Goal: Task Accomplishment & Management: Manage account settings

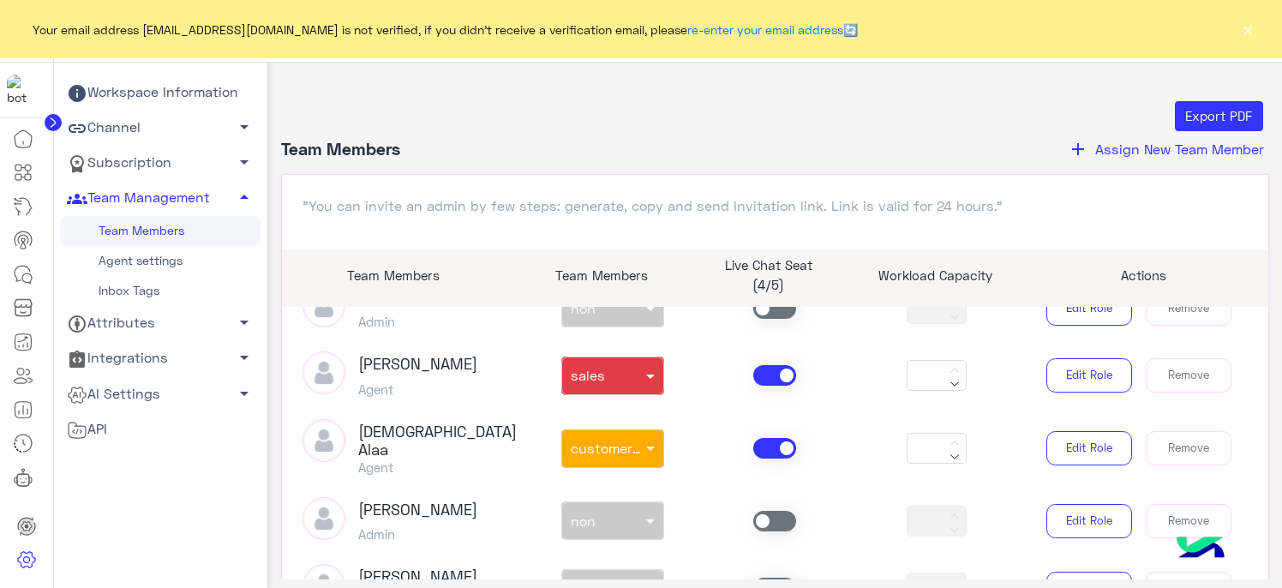
scroll to position [343, 0]
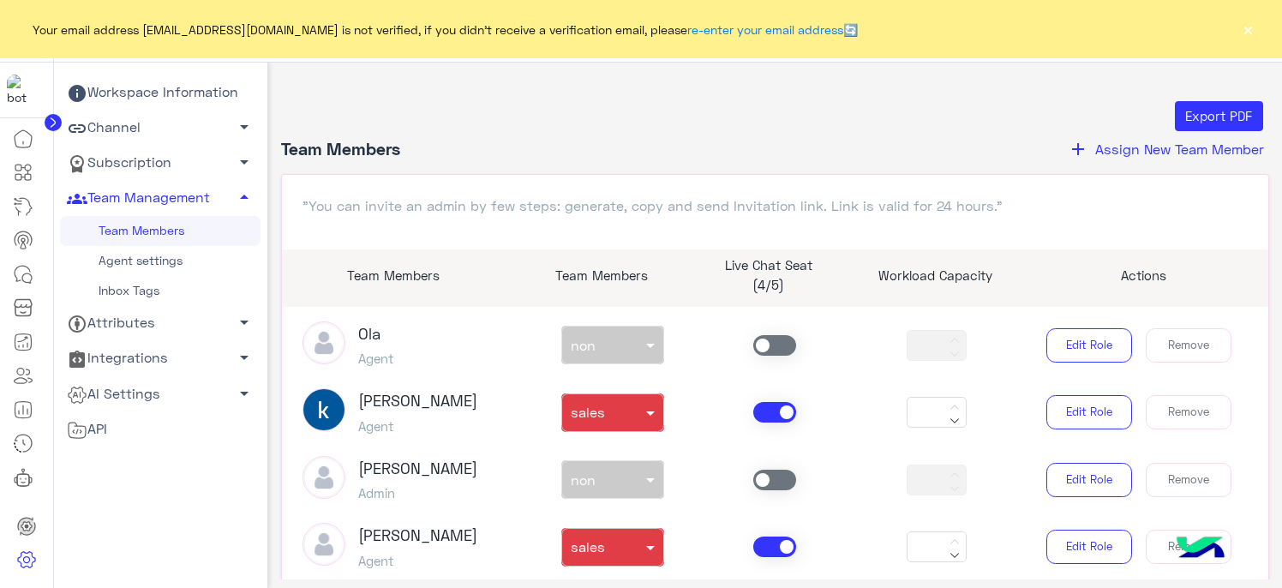
click at [768, 405] on span at bounding box center [774, 412] width 43 height 21
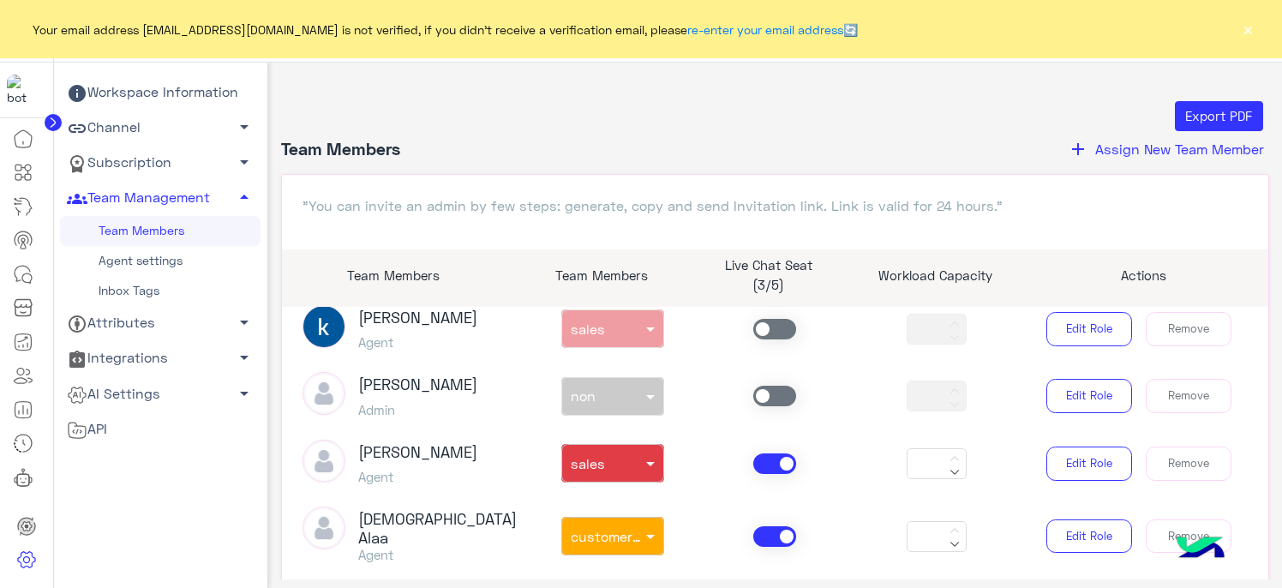
scroll to position [514, 0]
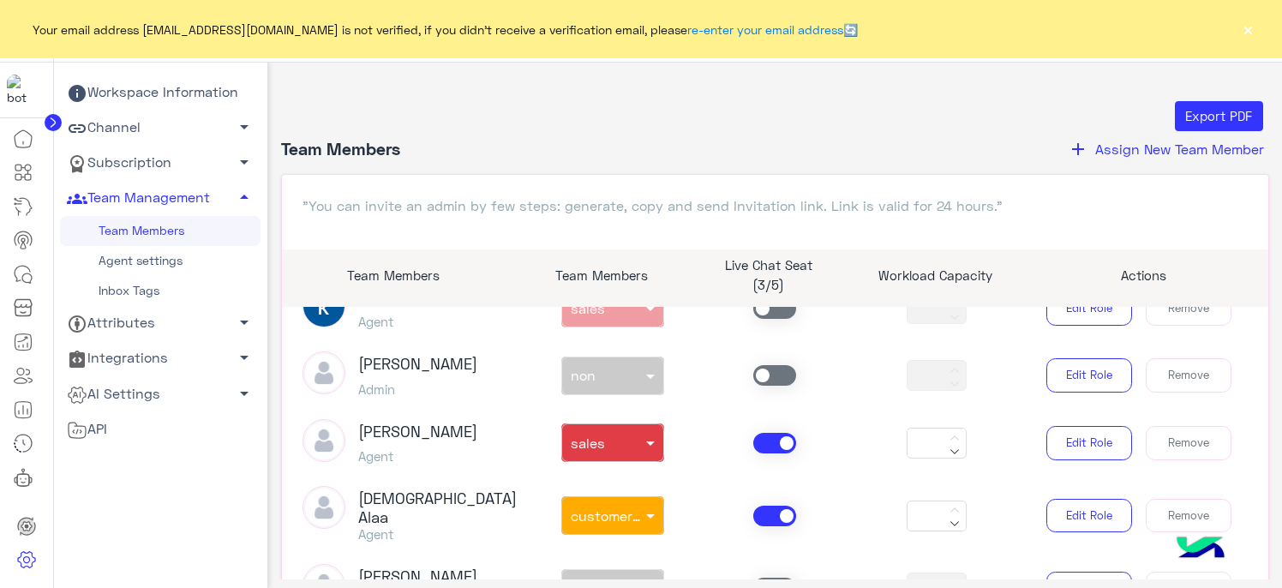
click at [764, 442] on span at bounding box center [774, 443] width 43 height 21
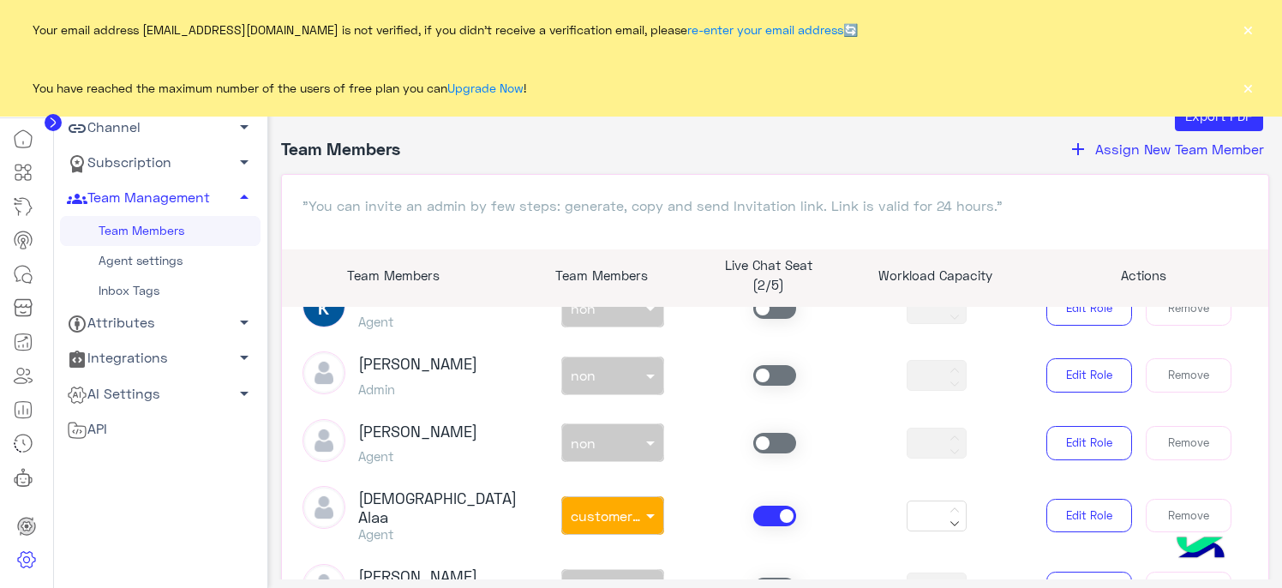
click at [766, 515] on span at bounding box center [774, 515] width 43 height 21
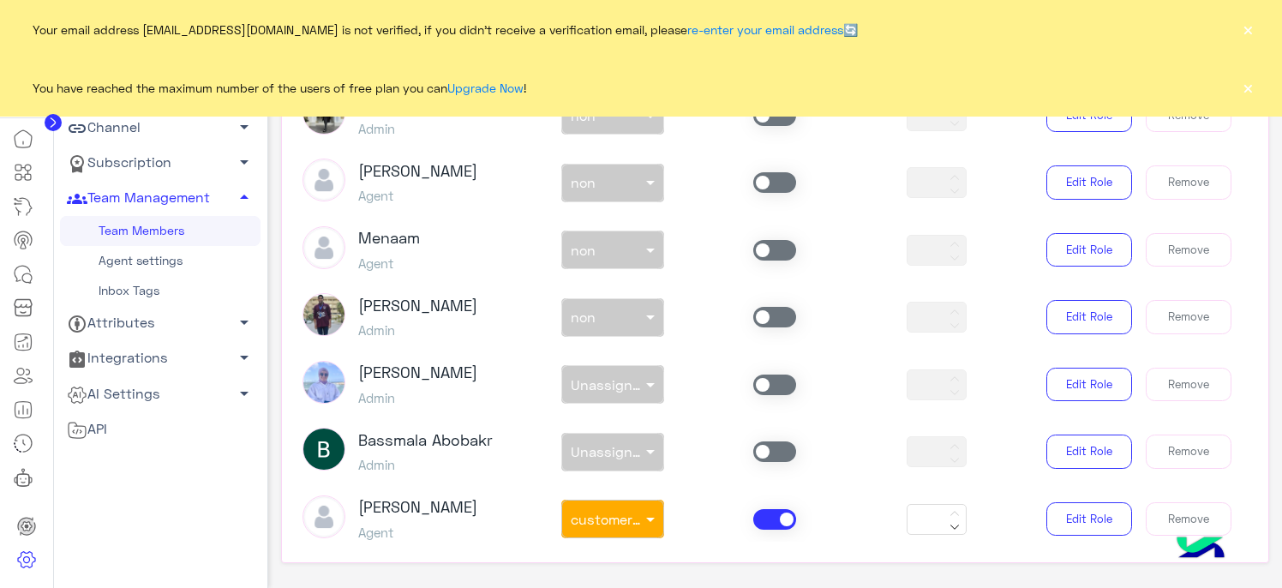
scroll to position [254, 0]
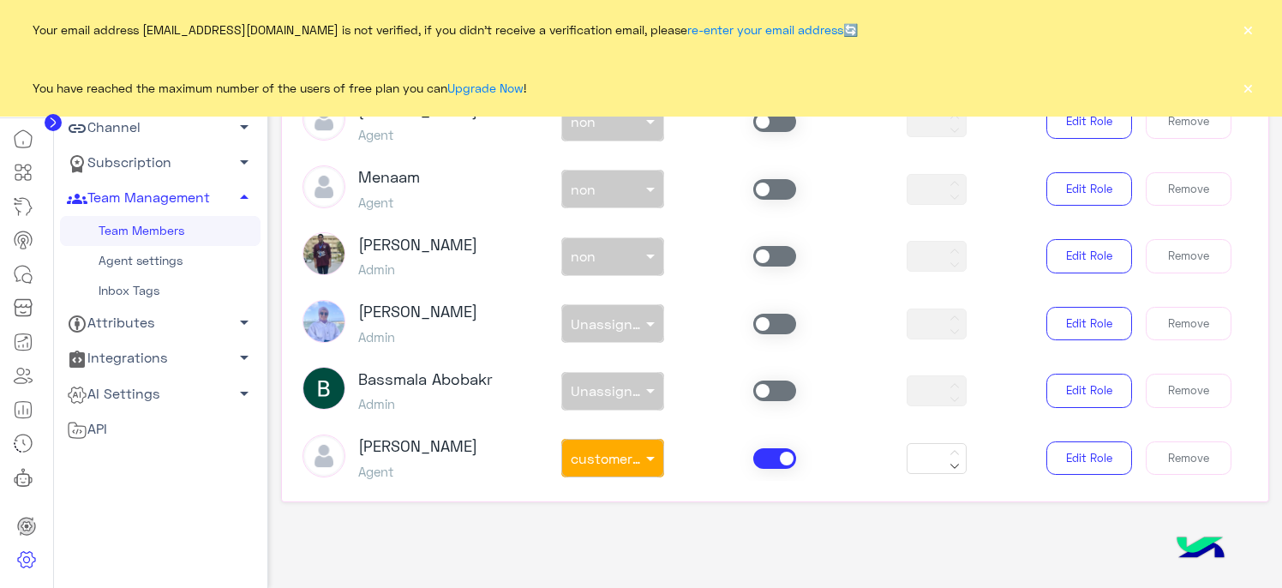
click at [768, 448] on span at bounding box center [774, 458] width 43 height 21
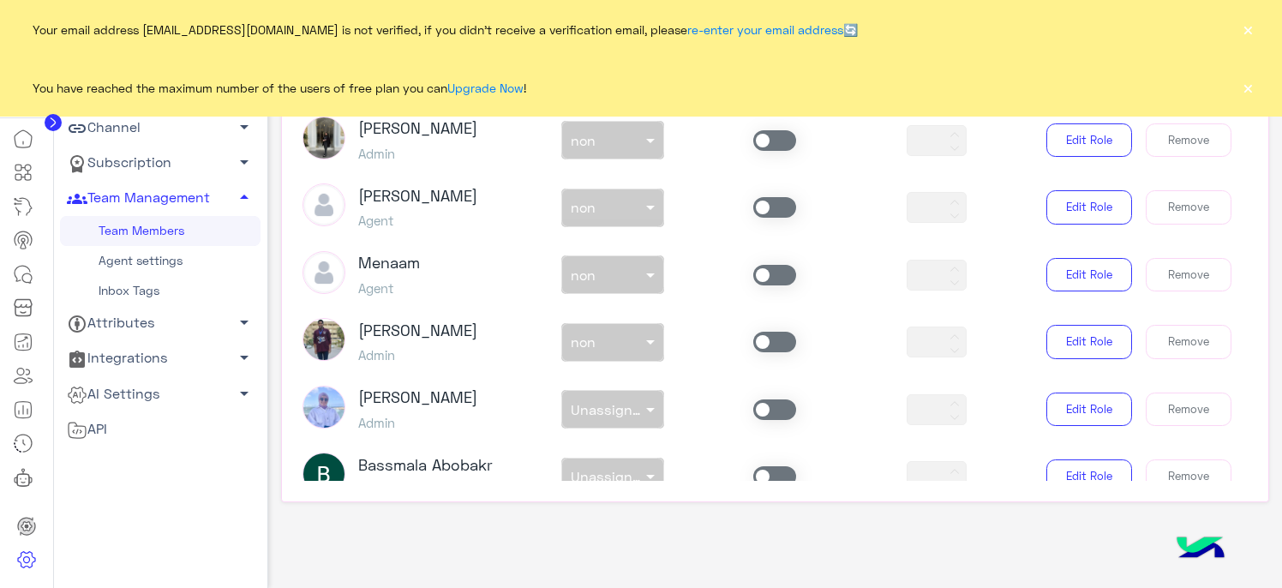
click at [780, 265] on span at bounding box center [774, 275] width 43 height 21
click at [643, 266] on span at bounding box center [652, 275] width 21 height 18
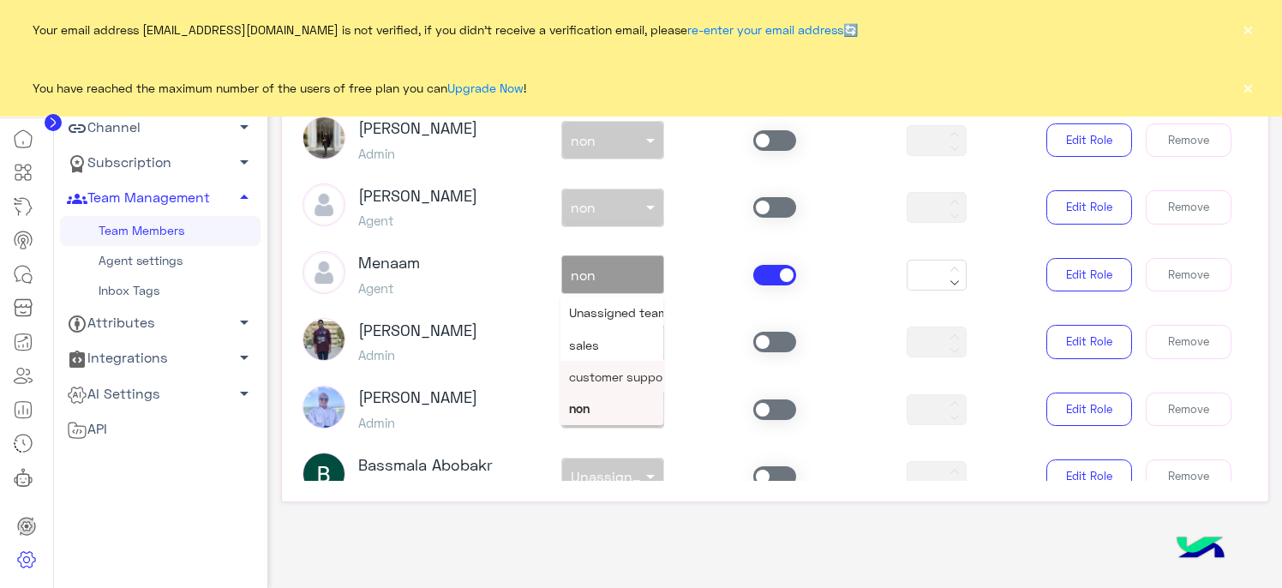
click at [600, 361] on div "customer support" at bounding box center [611, 377] width 103 height 32
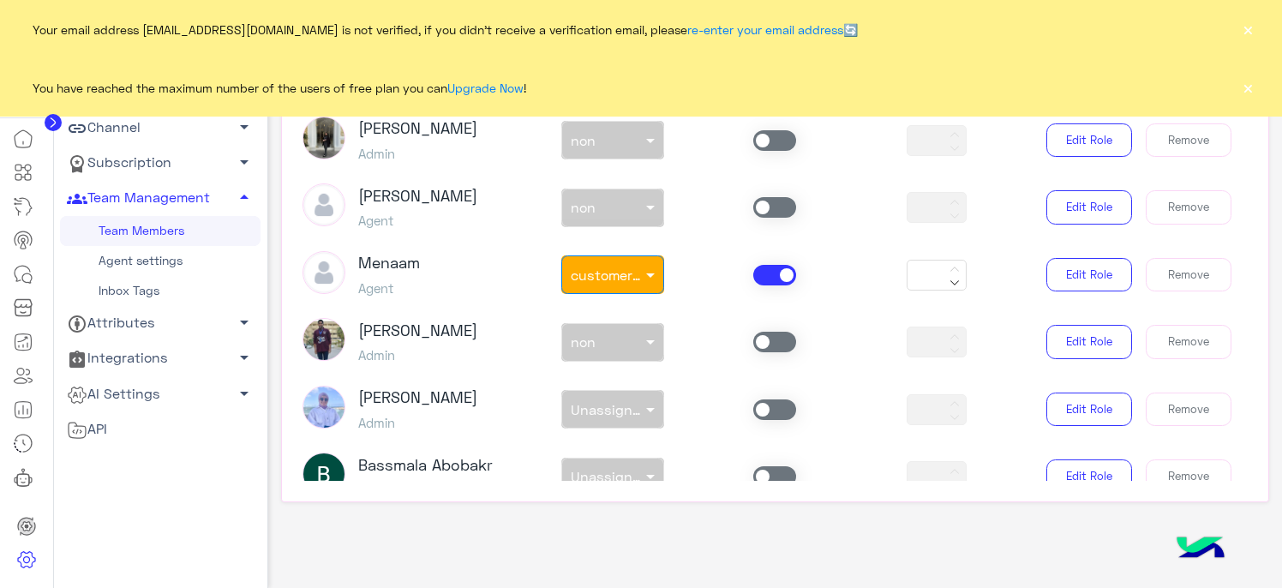
scroll to position [883, 0]
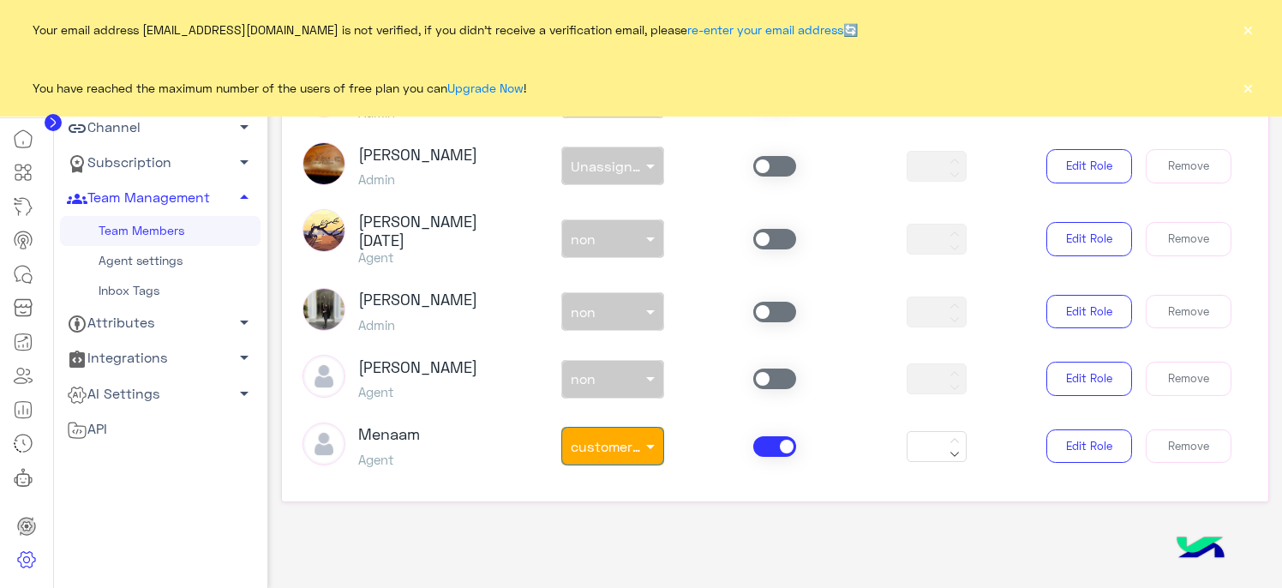
click at [783, 368] on span at bounding box center [774, 378] width 43 height 21
click at [627, 365] on div at bounding box center [612, 375] width 101 height 20
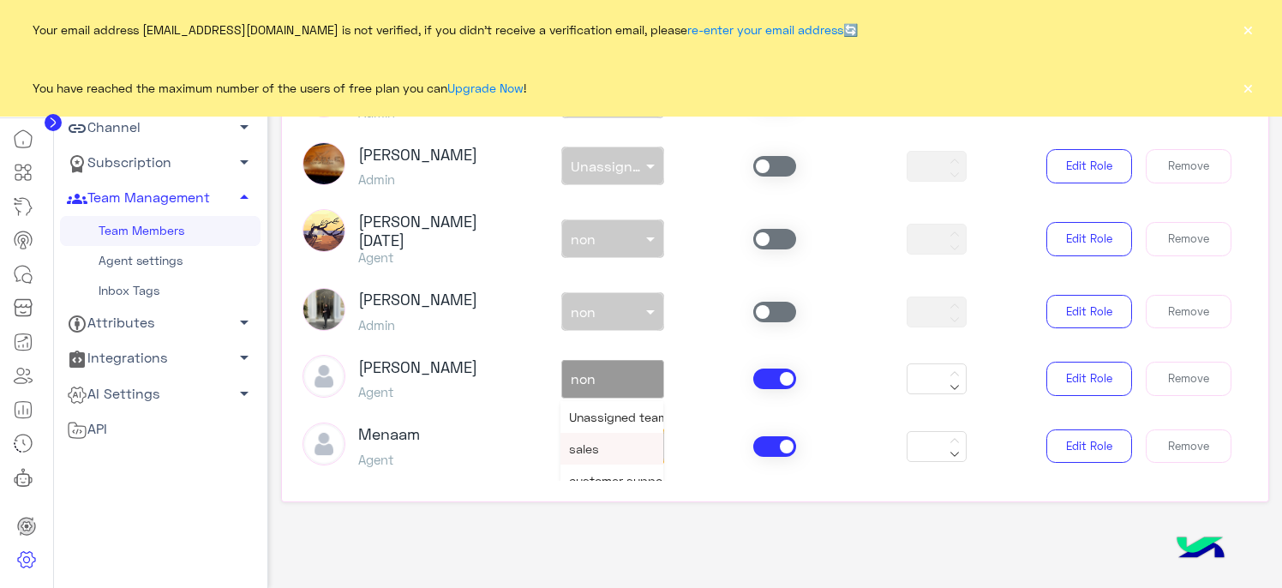
click at [605, 433] on div "sales" at bounding box center [611, 449] width 103 height 32
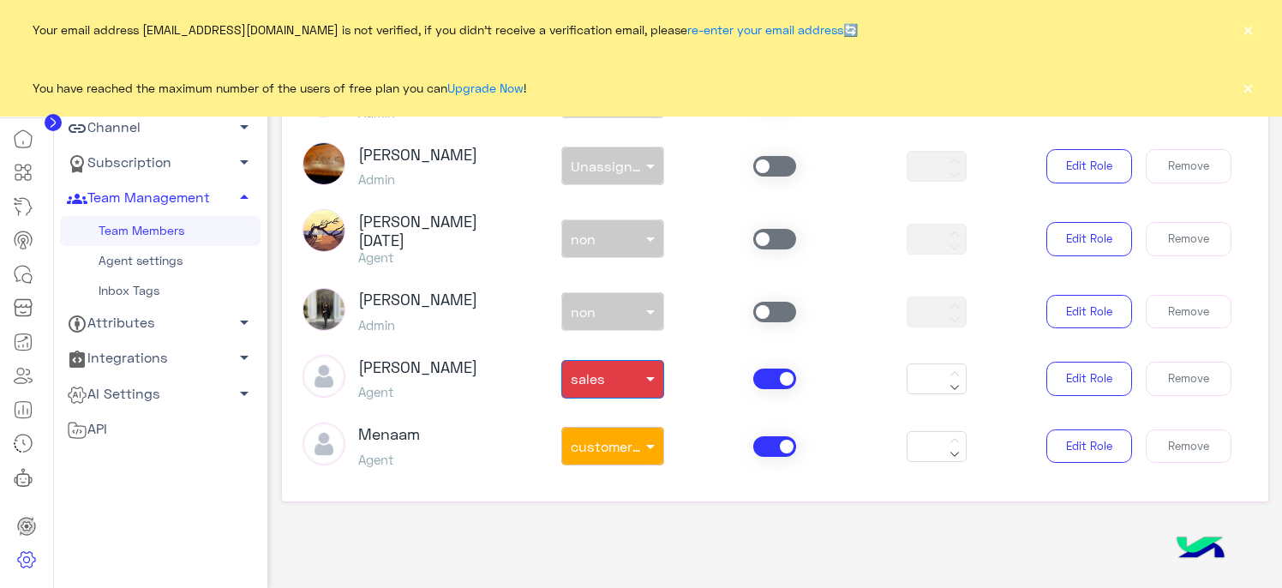
scroll to position [798, 0]
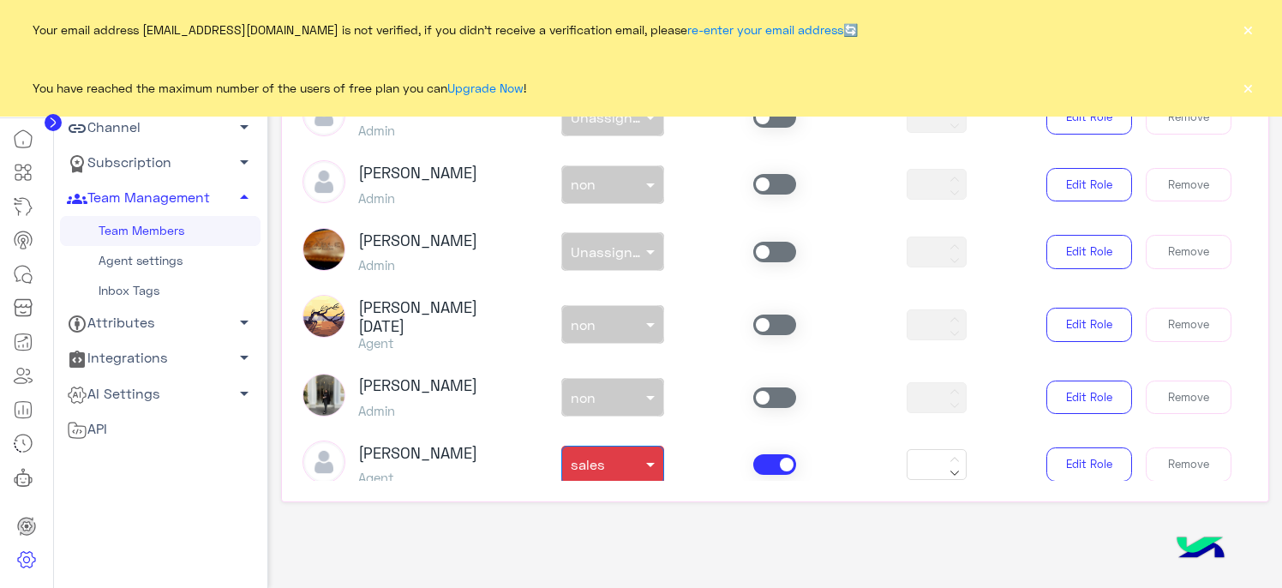
click at [768, 314] on span at bounding box center [774, 324] width 43 height 21
click at [606, 312] on input "text" at bounding box center [593, 321] width 45 height 18
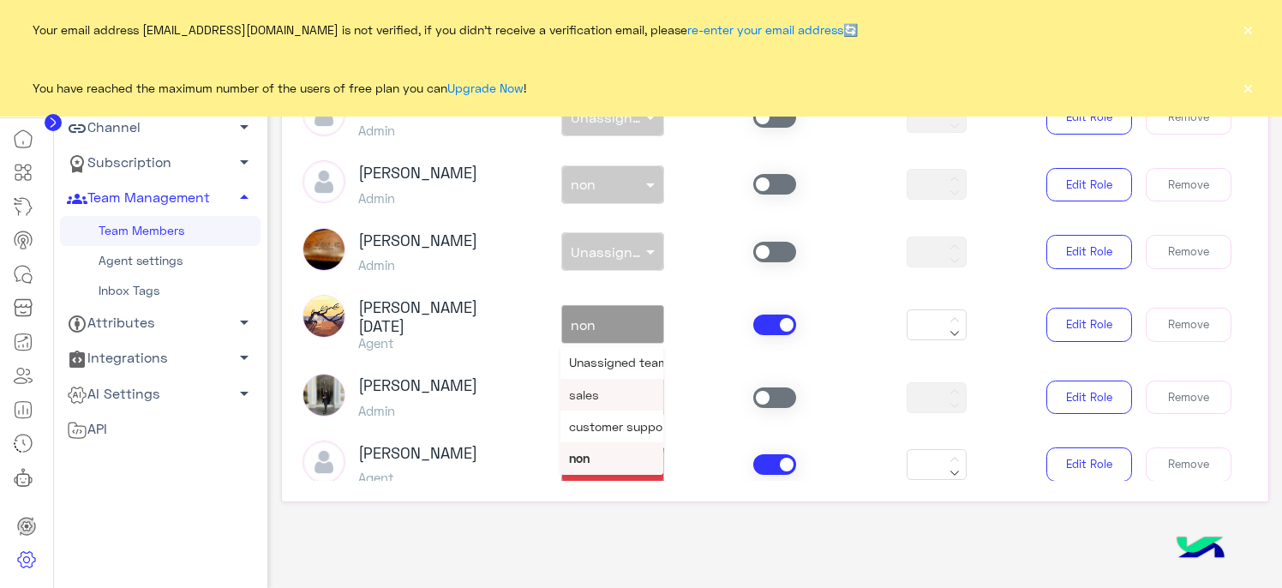
click at [602, 381] on div "sales" at bounding box center [611, 395] width 103 height 32
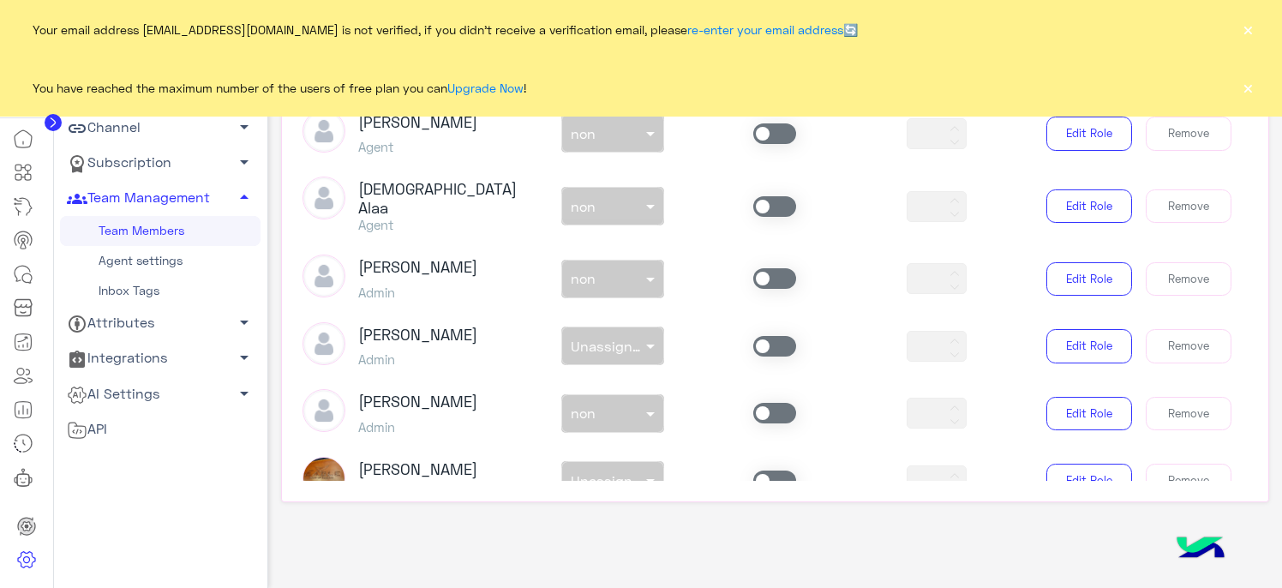
scroll to position [541, 0]
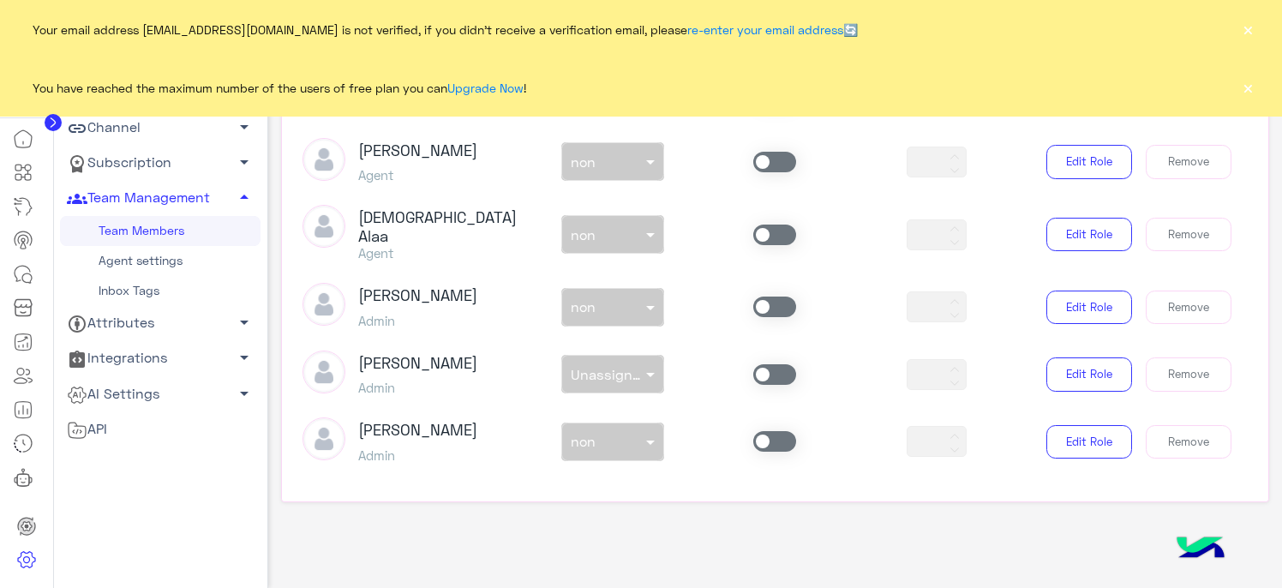
click at [768, 296] on span at bounding box center [774, 306] width 43 height 21
click at [616, 300] on div "non × non" at bounding box center [602, 306] width 80 height 17
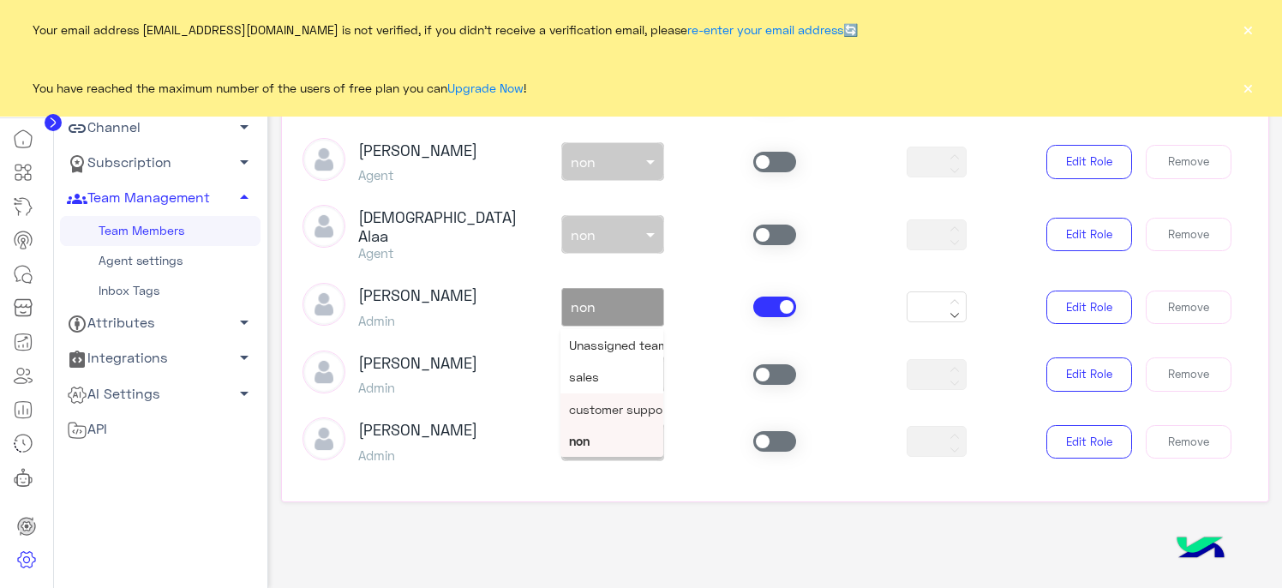
click at [620, 402] on span "customer support" at bounding box center [620, 409] width 103 height 15
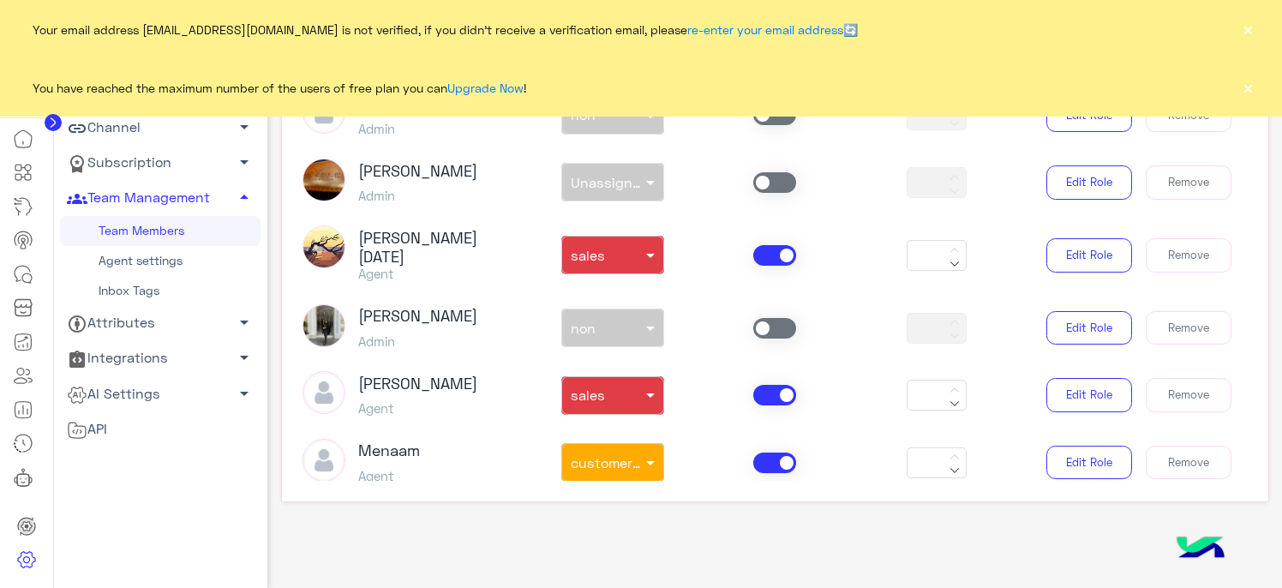
scroll to position [798, 0]
